Goal: Check status: Check status

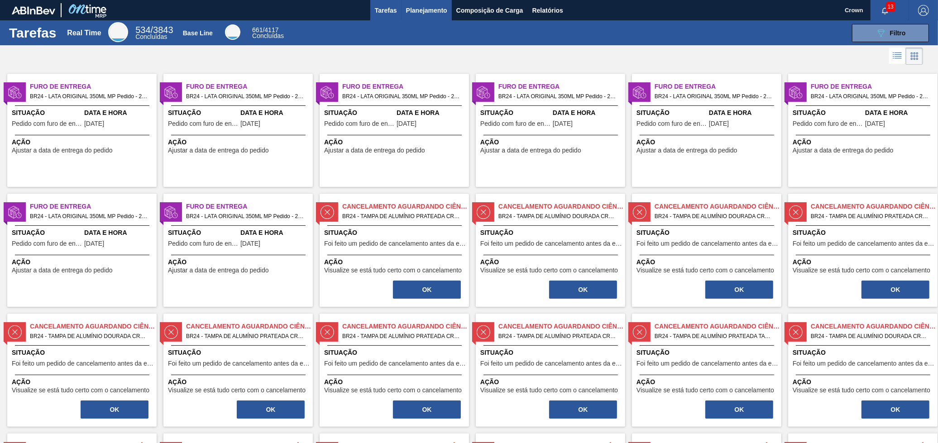
click at [416, 6] on span "Planejamento" at bounding box center [426, 10] width 41 height 11
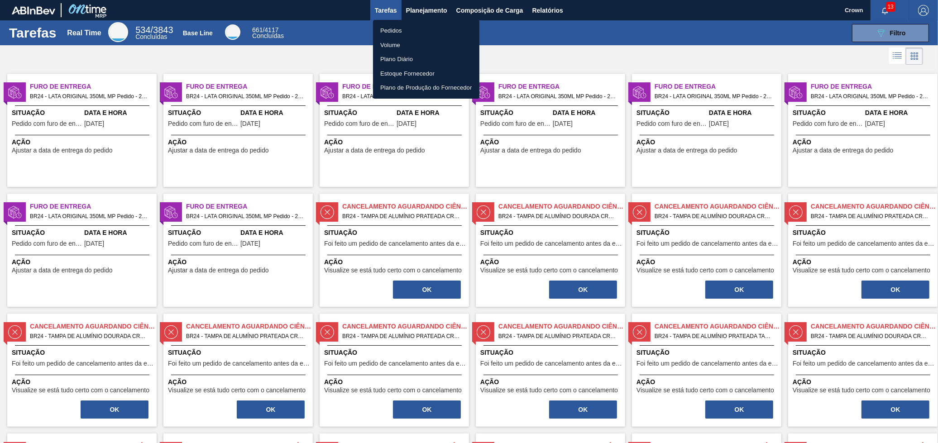
click at [408, 33] on li "Pedidos" at bounding box center [426, 31] width 106 height 14
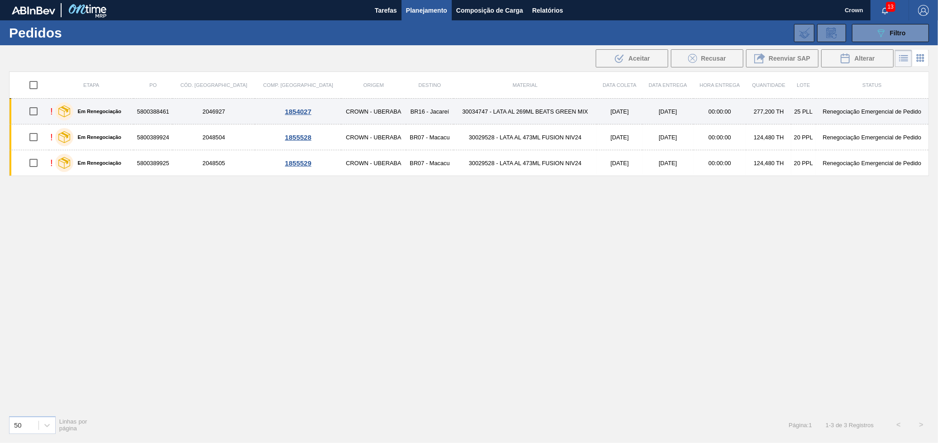
click at [491, 107] on td "30034747 - LATA AL 269ML BEATS GREEN MIX" at bounding box center [525, 112] width 143 height 26
